Goal: Task Accomplishment & Management: Use online tool/utility

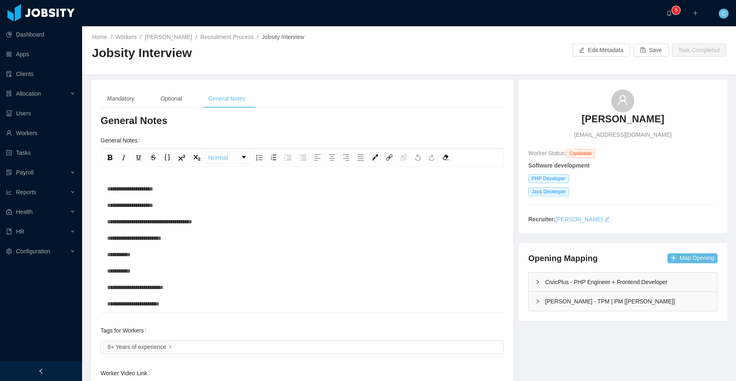
scroll to position [131, 0]
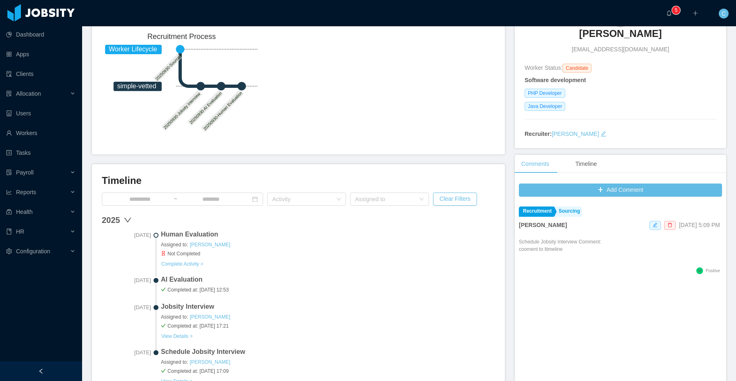
scroll to position [91, 0]
click at [201, 263] on button "Complete Activity >" at bounding box center [182, 263] width 43 height 7
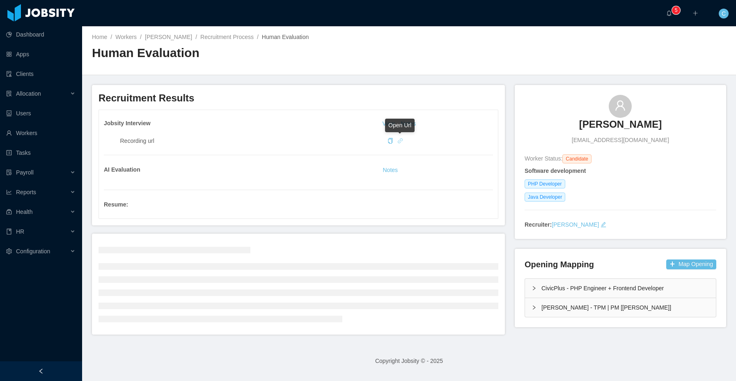
click at [400, 141] on icon "icon: link" at bounding box center [400, 140] width 5 height 5
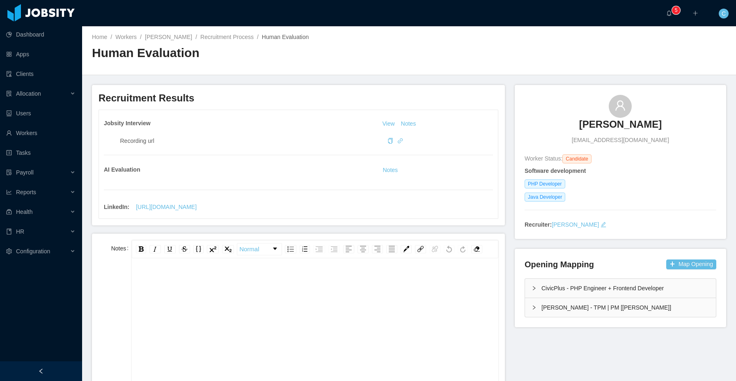
click at [404, 75] on main "Home / Workers / Cristian Ortega / Recruitment Process / Human Evaluation / Hum…" at bounding box center [409, 203] width 654 height 354
click at [589, 66] on div "Home / Workers / Cristian Ortega / Recruitment Process / Human Evaluation / Hum…" at bounding box center [409, 50] width 654 height 49
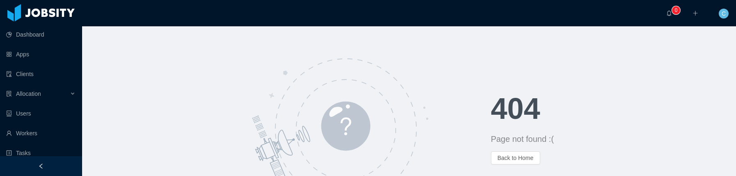
click at [409, 68] on div at bounding box center [340, 129] width 176 height 148
click at [722, 13] on span "C" at bounding box center [723, 14] width 4 height 10
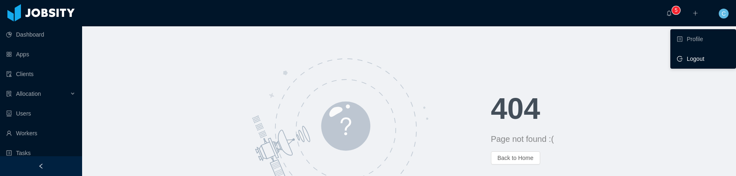
click at [691, 58] on span "Logout" at bounding box center [695, 58] width 18 height 7
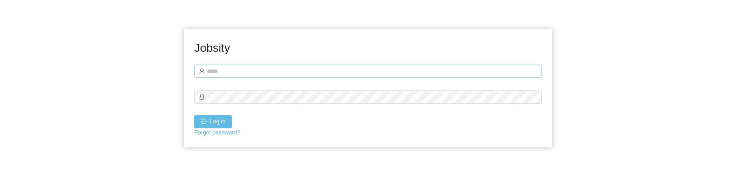
click at [372, 71] on div at bounding box center [368, 70] width 348 height 16
click at [368, 66] on input "text" at bounding box center [368, 70] width 348 height 13
type input "**********"
click at [226, 121] on button "Log in" at bounding box center [213, 121] width 38 height 13
